Goal: Task Accomplishment & Management: Use online tool/utility

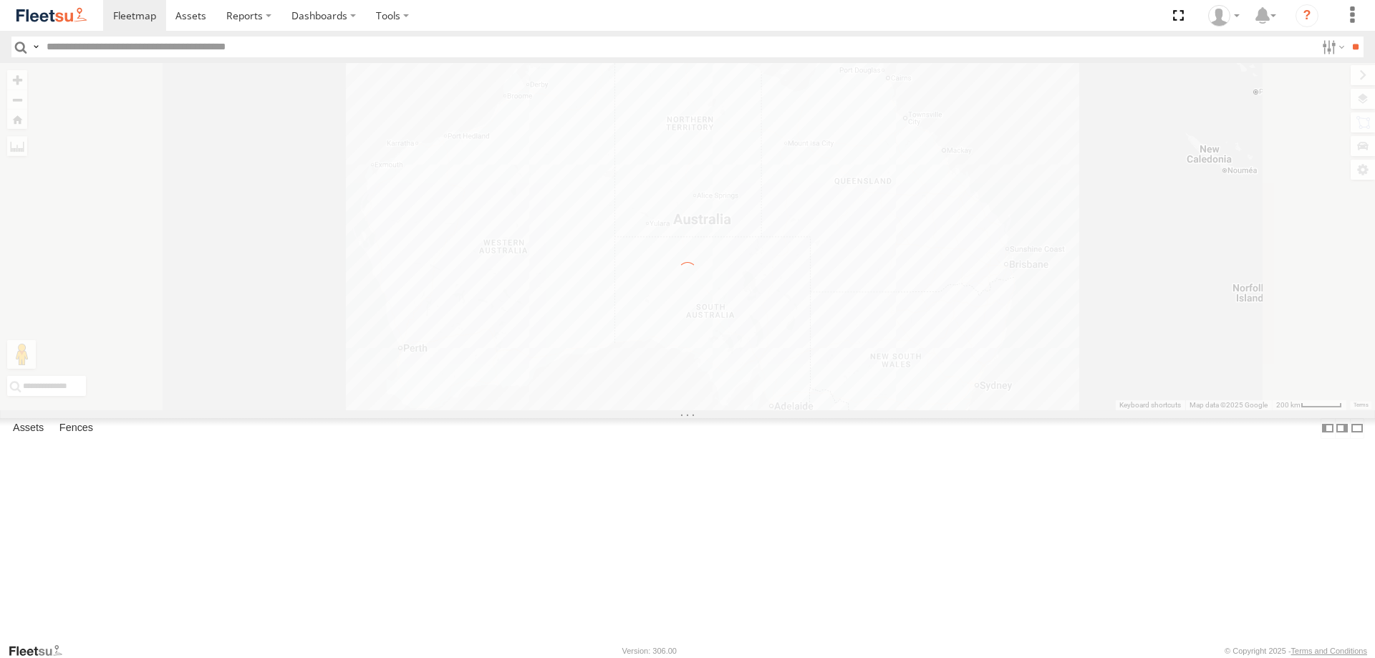
click at [0, 0] on label "×" at bounding box center [0, 0] width 0 height 0
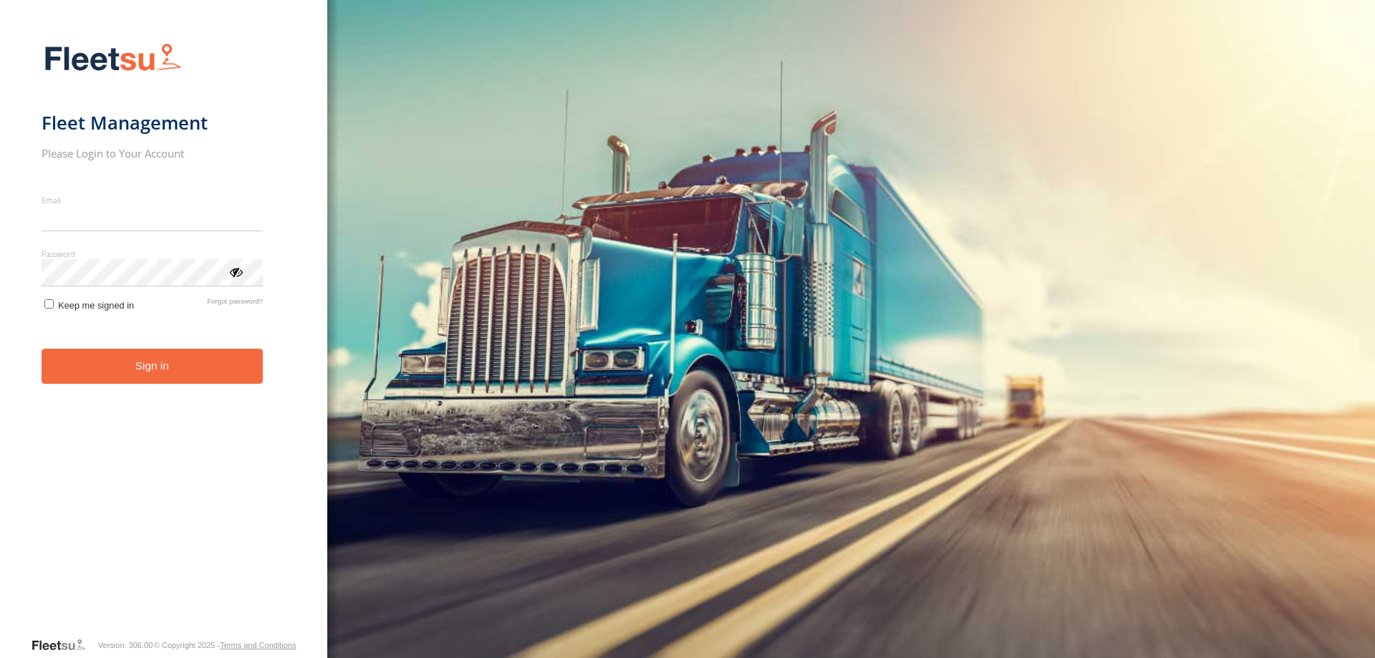
type input "**********"
click at [220, 375] on button "Sign in" at bounding box center [152, 366] width 221 height 35
